Goal: Information Seeking & Learning: Learn about a topic

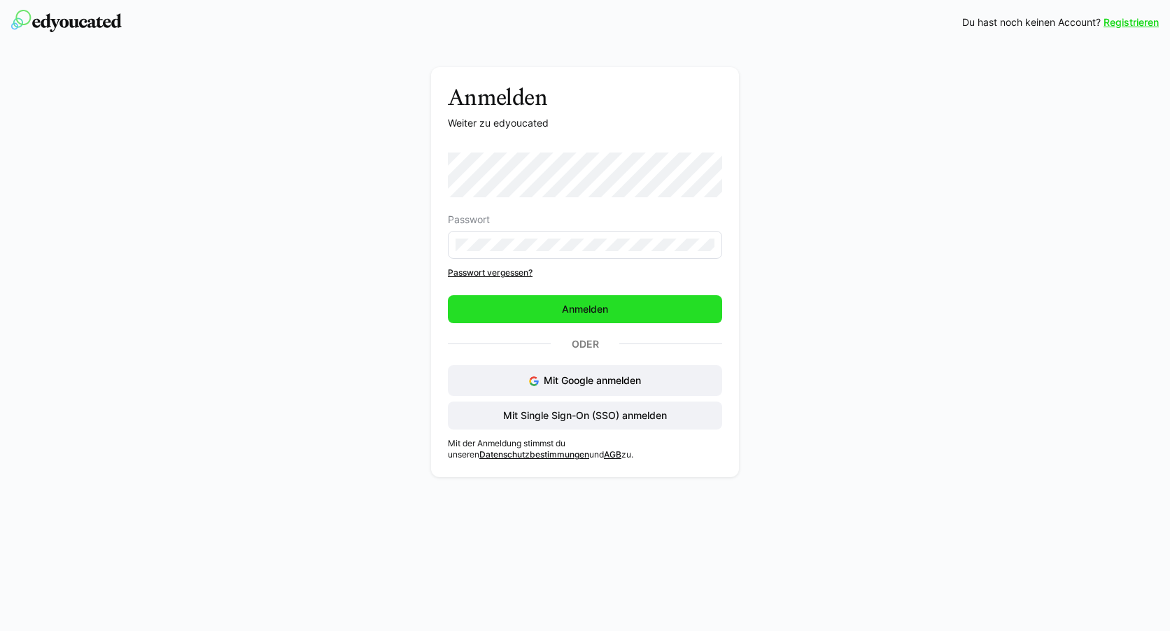
click at [597, 318] on span "Anmelden" at bounding box center [585, 309] width 274 height 28
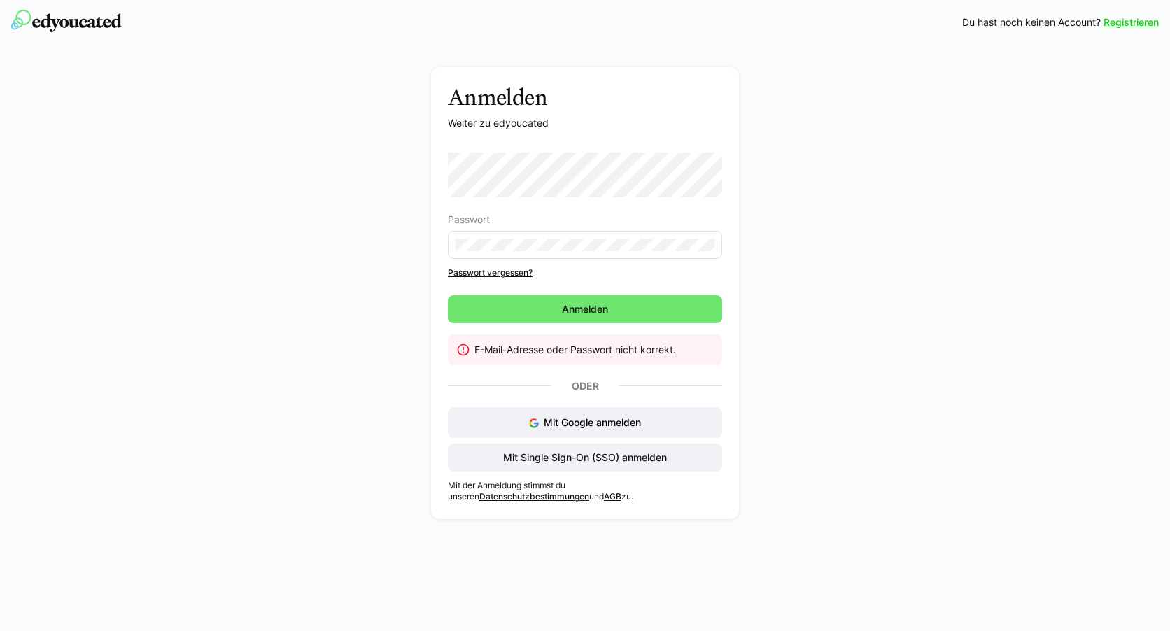
click at [899, 361] on div "Anmelden Weiter zu edyoucated Passwort Passwort vergessen? Anmelden E-Mail-Adre…" at bounding box center [585, 296] width 789 height 459
click at [513, 267] on link "Passwort vergessen?" at bounding box center [585, 272] width 274 height 11
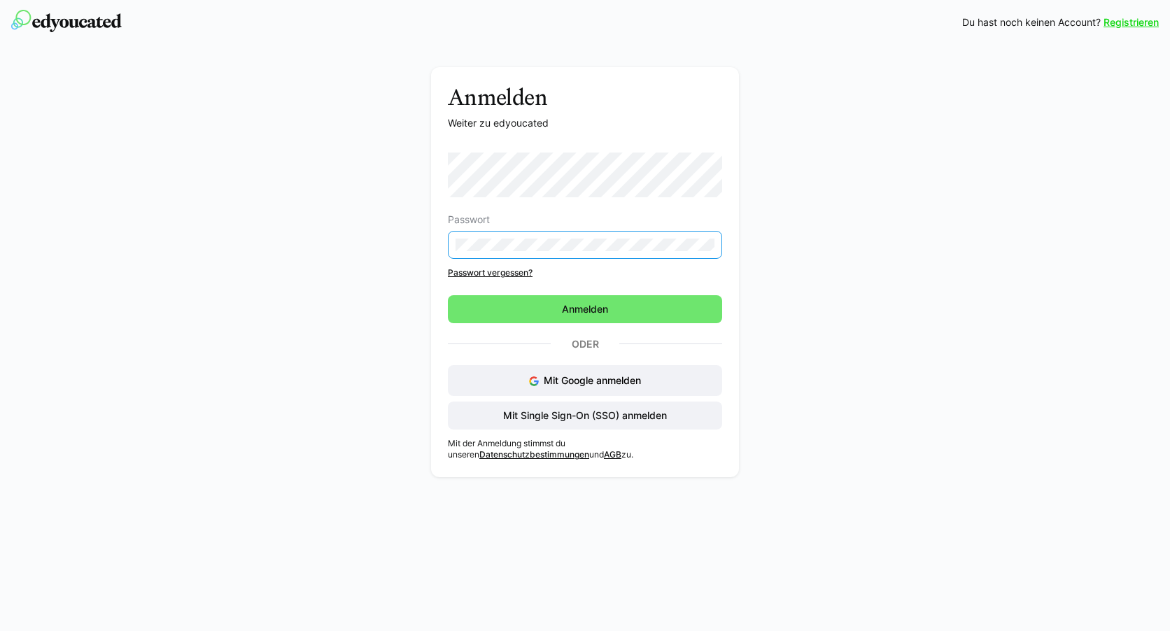
click at [433, 241] on div "Anmelden Weiter zu edyoucated Passwort Passwort vergessen? Anmelden Oder Mit Go…" at bounding box center [585, 272] width 308 height 410
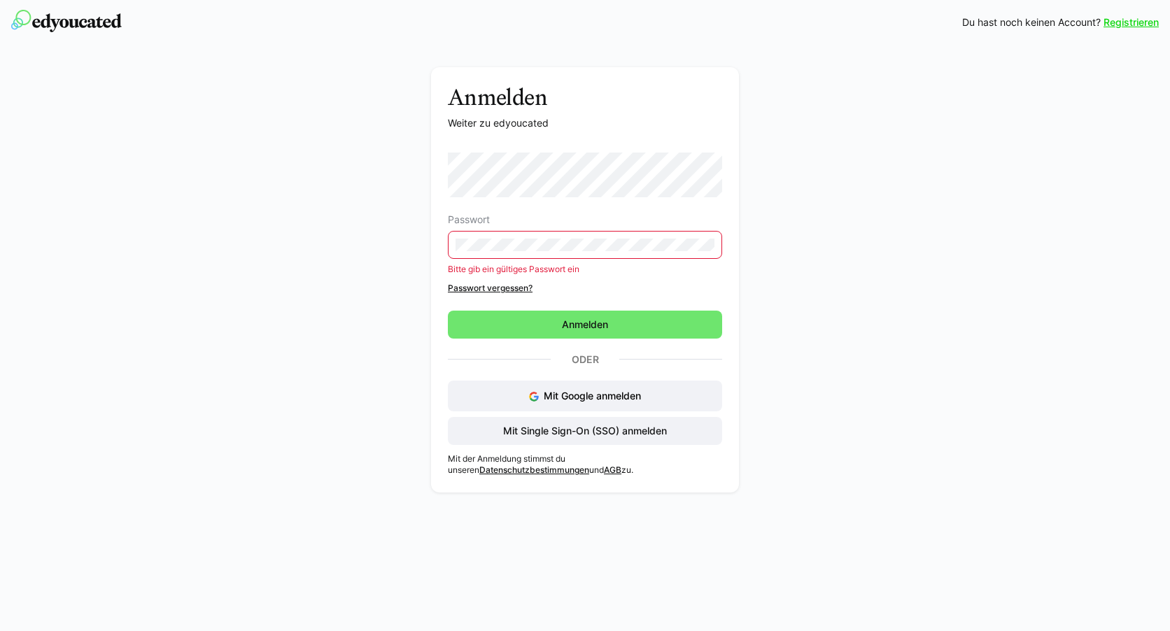
click at [997, 330] on div "Anmelden Weiter zu edyoucated Passwort Bitte gib ein gültiges Passwort ein Pass…" at bounding box center [585, 272] width 1170 height 455
click at [621, 440] on span "Mit Single Sign-On (SSO) anmelden" at bounding box center [585, 431] width 274 height 28
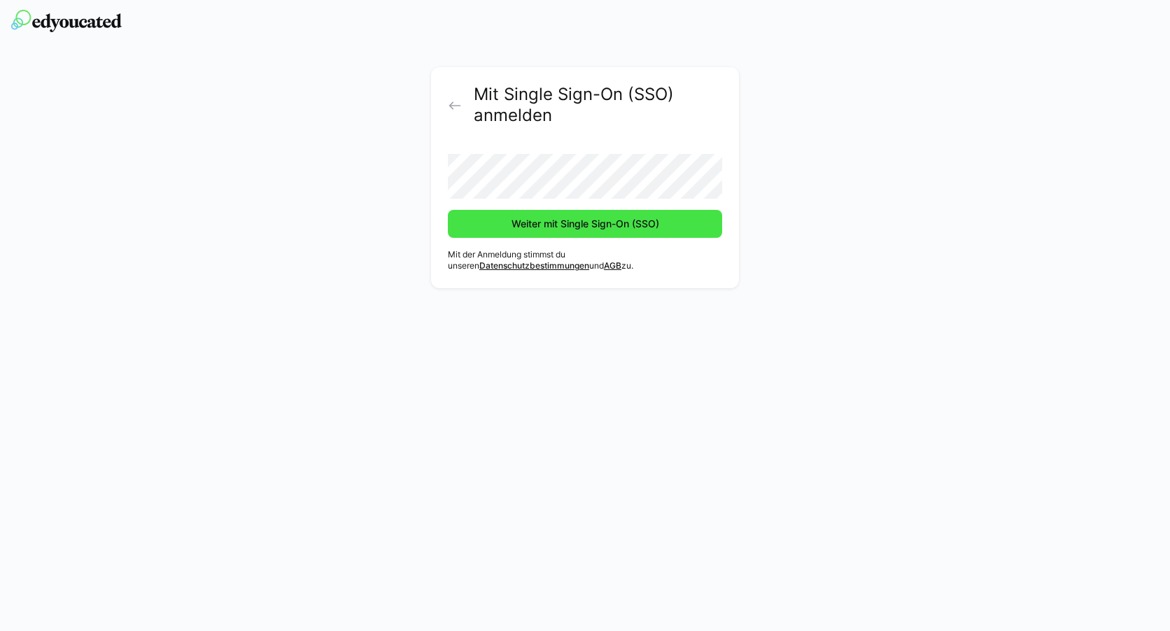
click at [716, 231] on span "Weiter mit Single Sign-On (SSO)" at bounding box center [585, 224] width 274 height 28
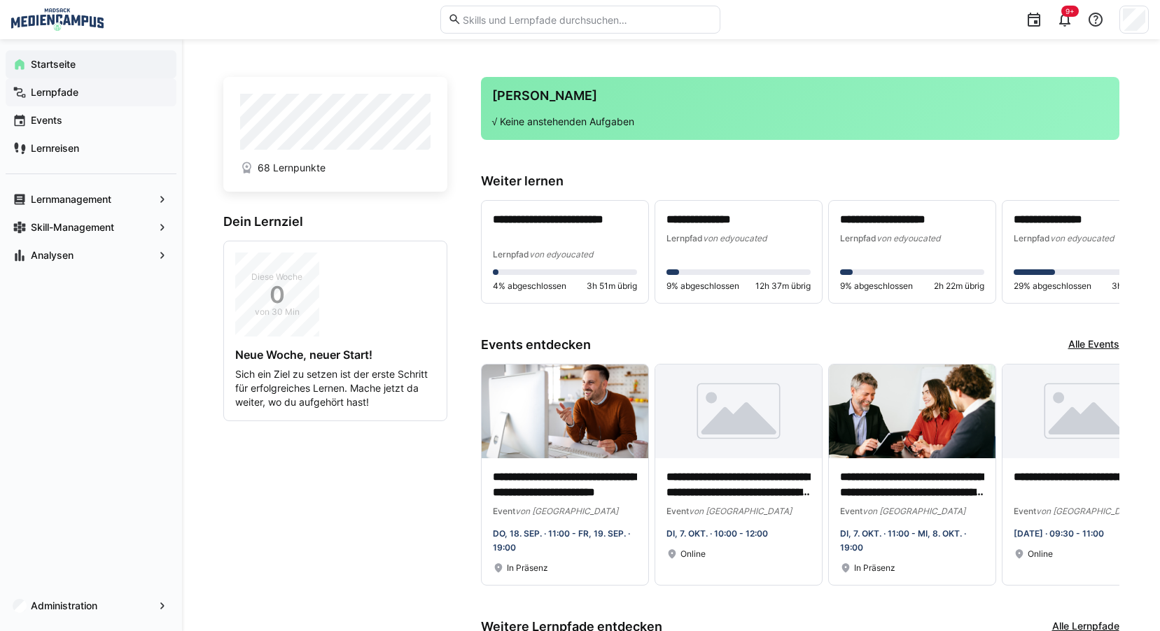
click at [81, 89] on span "Lernpfade" at bounding box center [99, 92] width 141 height 14
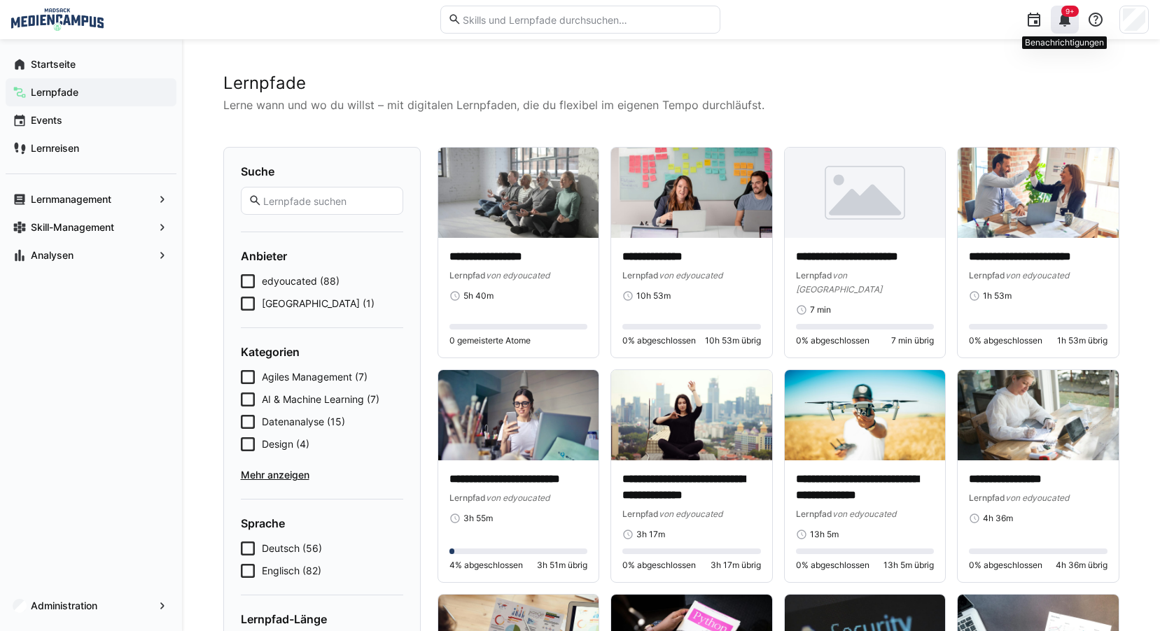
click at [1069, 15] on span "9+" at bounding box center [1069, 11] width 9 height 8
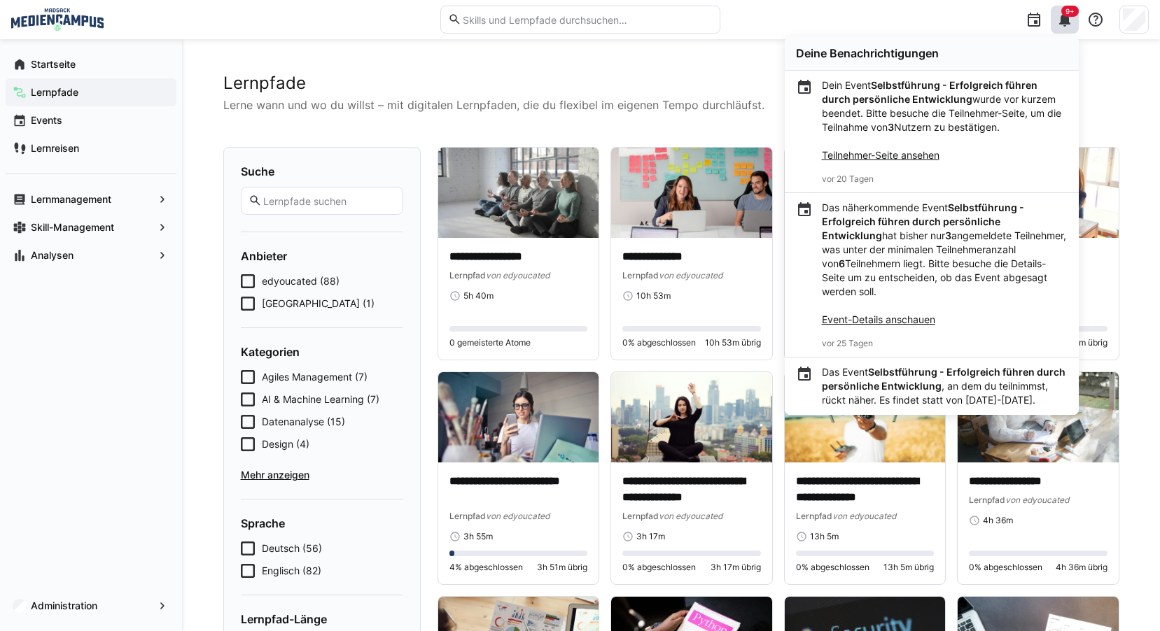
click at [670, 80] on h2 "Lernpfade" at bounding box center [671, 83] width 896 height 21
